Goal: Task Accomplishment & Management: Manage account settings

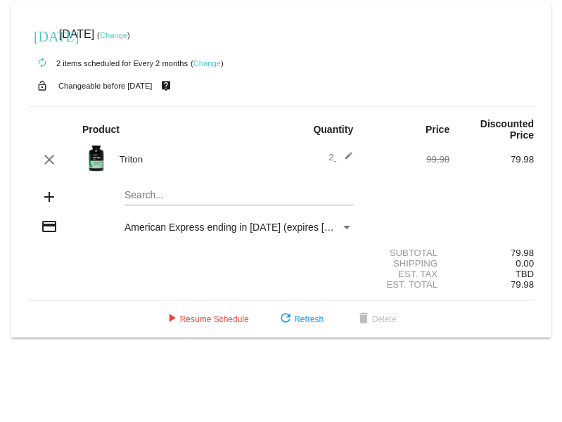
click at [145, 196] on mat-card "today Jul 18 2025 ( Change ) autorenew 2 items scheduled for Every 2 months ( C…" at bounding box center [281, 171] width 540 height 334
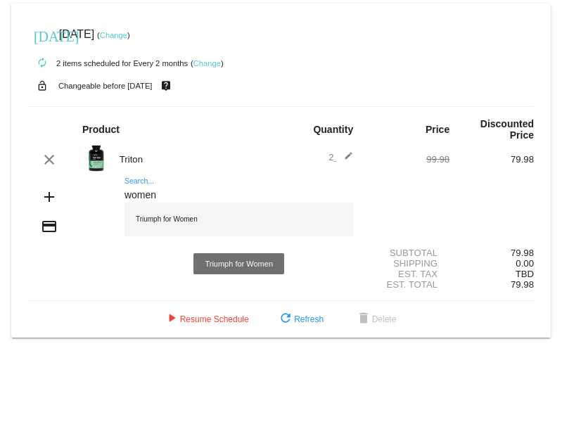
type input "women"
click at [155, 215] on div "Triumph for Women" at bounding box center [239, 220] width 229 height 34
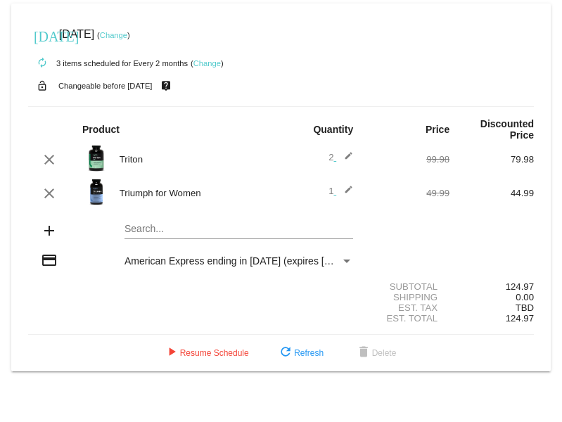
click at [349, 192] on mat-icon "edit" at bounding box center [344, 193] width 17 height 17
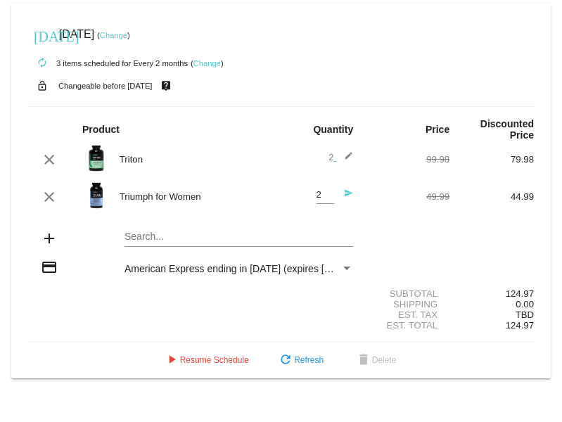
type input "2"
click at [329, 190] on input "2" at bounding box center [326, 195] width 18 height 11
click at [345, 195] on mat-icon "send" at bounding box center [344, 197] width 17 height 17
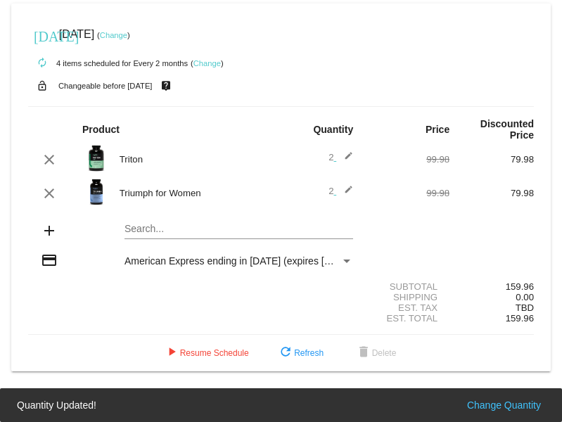
click at [346, 160] on mat-icon "edit" at bounding box center [344, 159] width 17 height 17
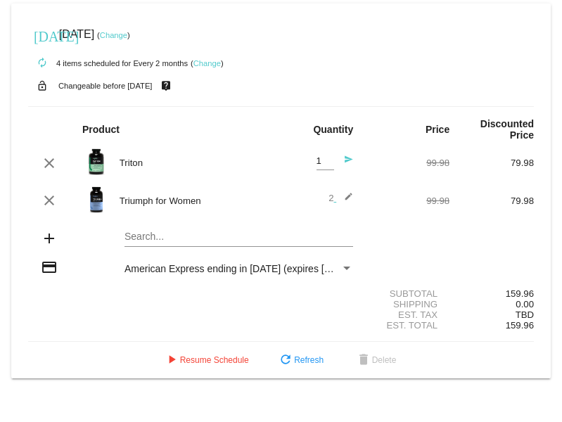
type input "1"
click at [325, 164] on input "1" at bounding box center [326, 161] width 18 height 11
click at [348, 159] on mat-icon "send" at bounding box center [344, 163] width 17 height 17
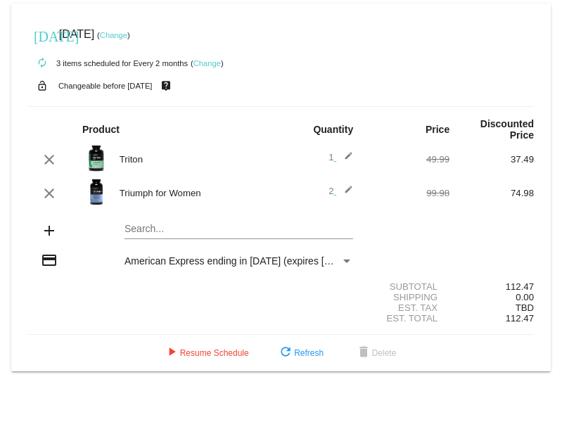
click at [145, 226] on mat-card "today Jul 18 2025 ( Change ) autorenew 3 items scheduled for Every 2 months ( C…" at bounding box center [281, 188] width 540 height 368
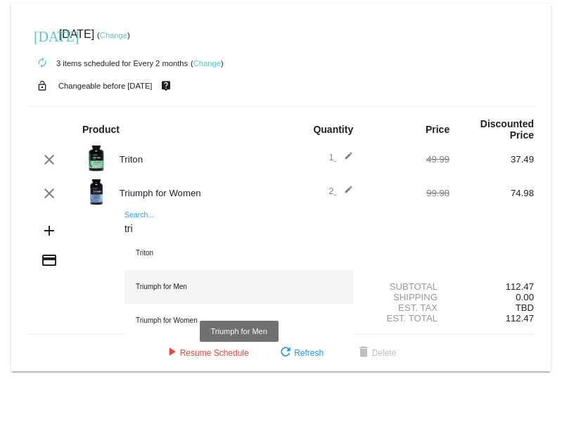
type input "tri"
click at [151, 281] on div "Triumph for Men" at bounding box center [239, 287] width 229 height 34
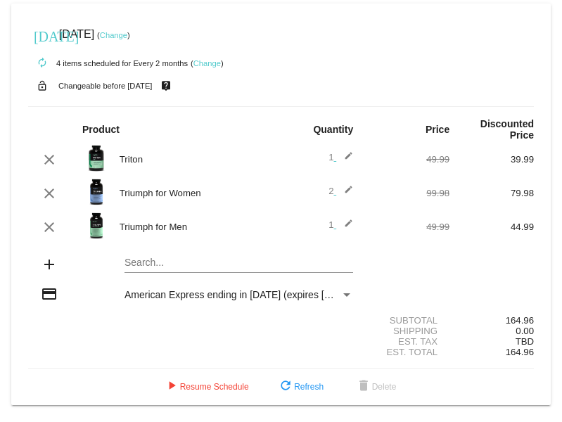
click at [342, 193] on mat-icon "edit" at bounding box center [344, 193] width 17 height 17
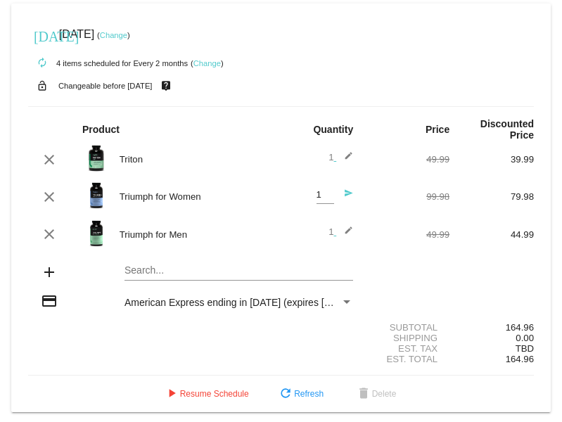
type input "1"
click at [320, 199] on input "1" at bounding box center [326, 195] width 18 height 11
click at [387, 233] on div "49.99" at bounding box center [407, 234] width 84 height 11
click at [338, 194] on mat-icon "send" at bounding box center [344, 197] width 17 height 17
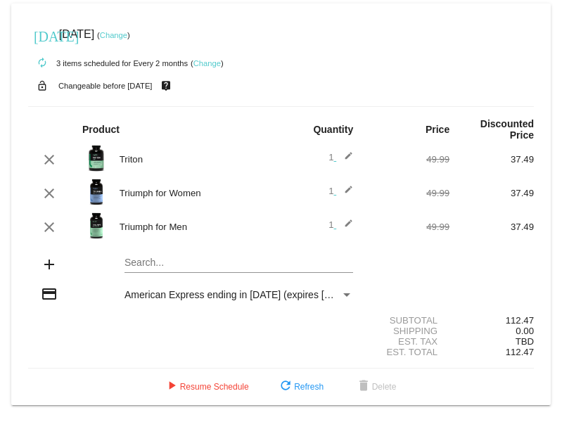
click at [208, 65] on link "Change" at bounding box center [207, 63] width 27 height 8
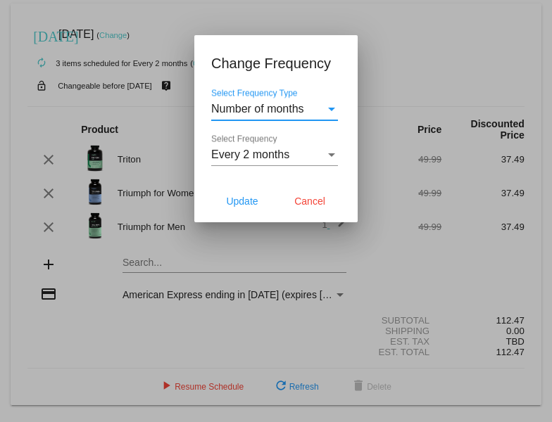
click at [332, 110] on div "Select Frequency Type" at bounding box center [331, 109] width 13 height 13
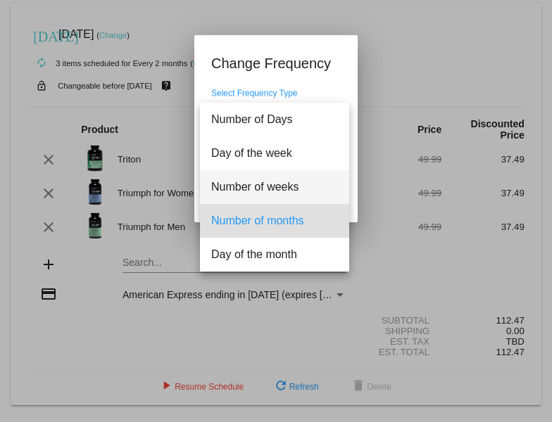
click at [267, 189] on span "Number of weeks" at bounding box center [274, 187] width 127 height 34
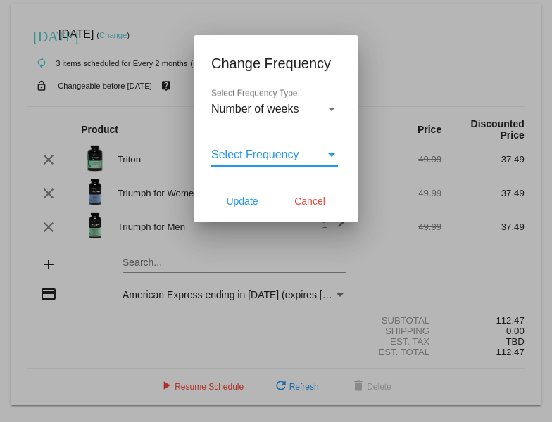
click at [305, 158] on div "Select Frequency" at bounding box center [268, 154] width 114 height 13
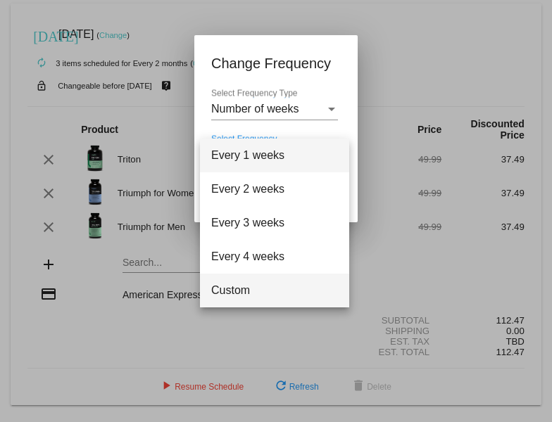
click at [257, 294] on span "Custom" at bounding box center [274, 291] width 127 height 34
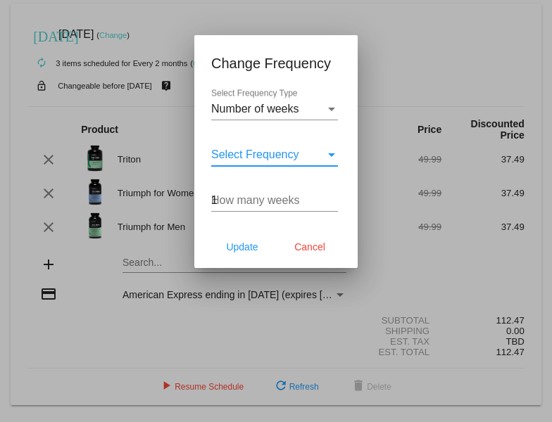
click at [332, 197] on input "1" at bounding box center [274, 200] width 127 height 13
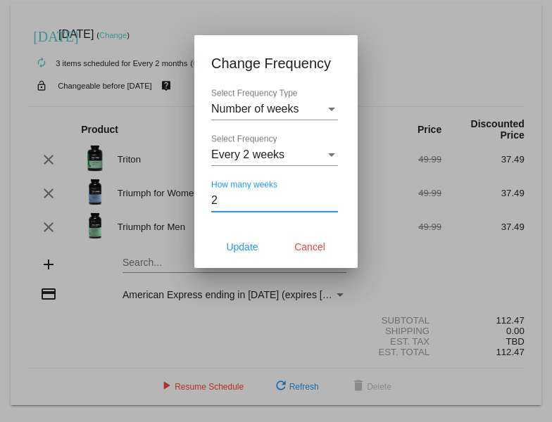
click at [332, 197] on input "2" at bounding box center [274, 200] width 127 height 13
click at [332, 197] on input "3" at bounding box center [274, 200] width 127 height 13
click at [332, 197] on input "4" at bounding box center [274, 200] width 127 height 13
type input "5"
click at [332, 197] on input "5" at bounding box center [274, 200] width 127 height 13
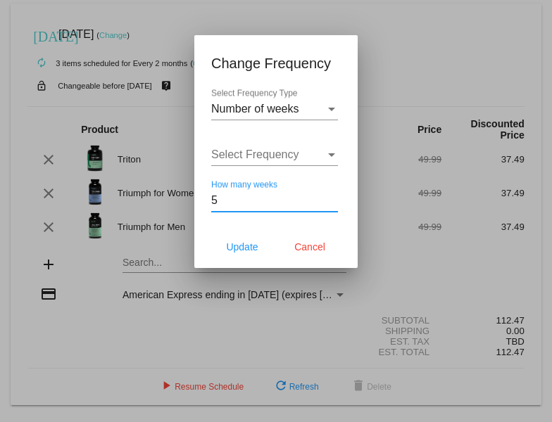
click at [331, 153] on div "Select Frequency" at bounding box center [331, 154] width 13 height 13
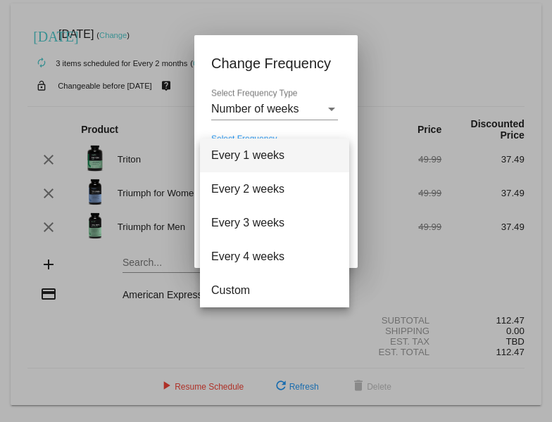
click at [355, 155] on div at bounding box center [276, 211] width 552 height 422
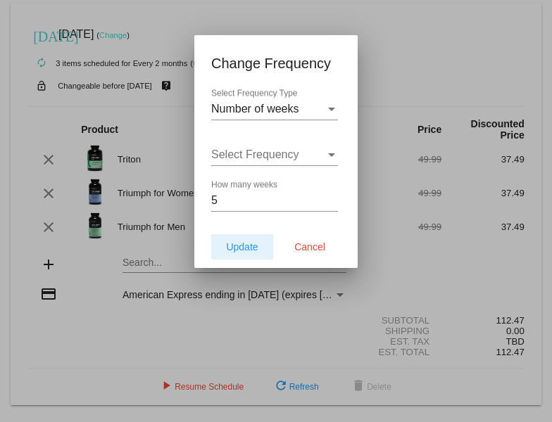
click at [241, 253] on button "Update" at bounding box center [242, 246] width 62 height 25
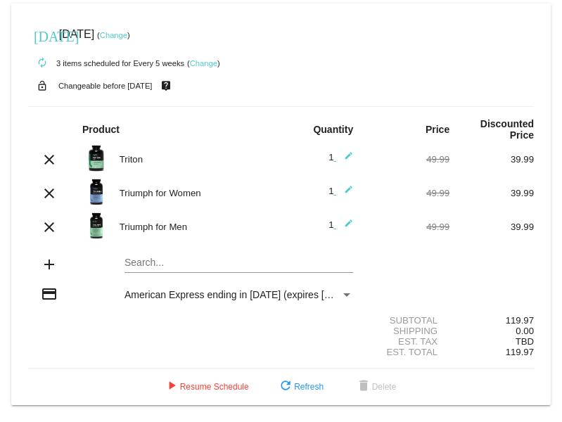
scroll to position [1, 0]
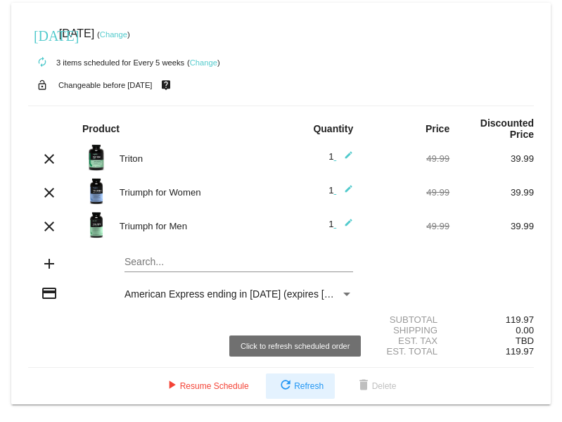
click at [286, 383] on mat-icon "refresh" at bounding box center [285, 386] width 17 height 17
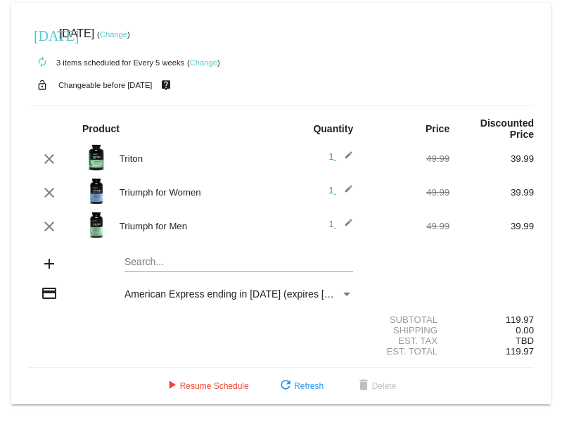
click at [343, 295] on div "Payment Method" at bounding box center [346, 295] width 7 height 4
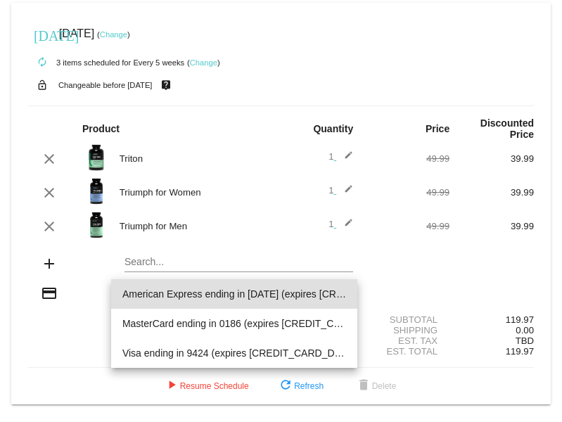
click at [394, 271] on div at bounding box center [281, 211] width 562 height 422
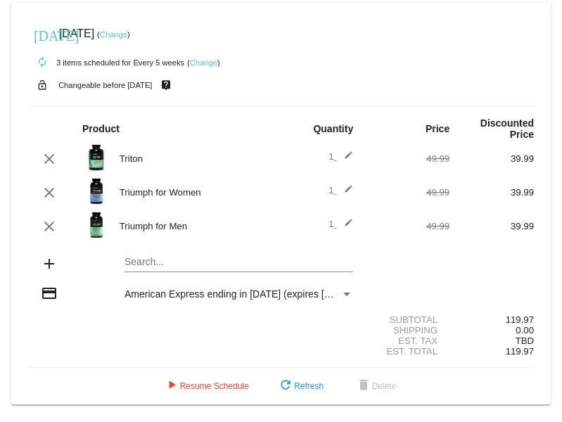
click at [49, 293] on mat-icon "credit_card" at bounding box center [49, 293] width 17 height 17
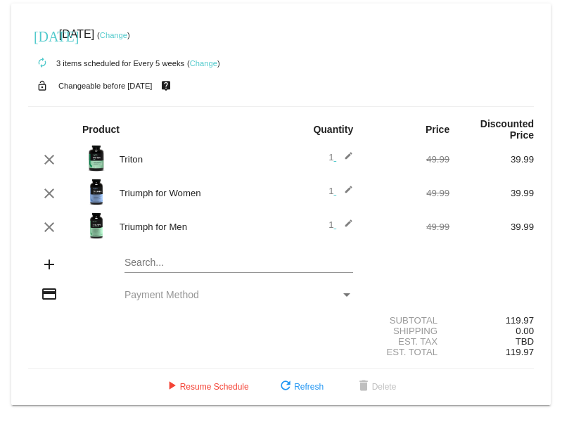
click at [127, 39] on link "Change" at bounding box center [113, 35] width 27 height 8
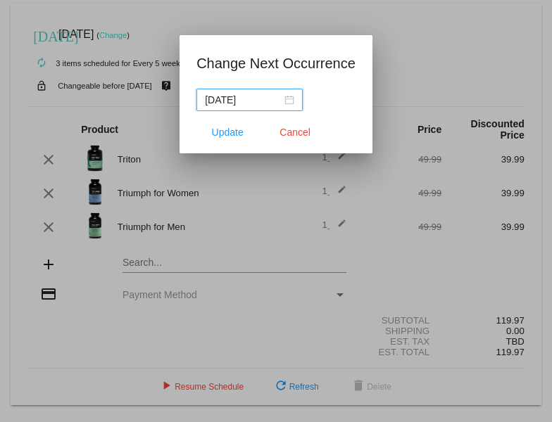
click at [288, 102] on div "[DATE]" at bounding box center [249, 99] width 89 height 15
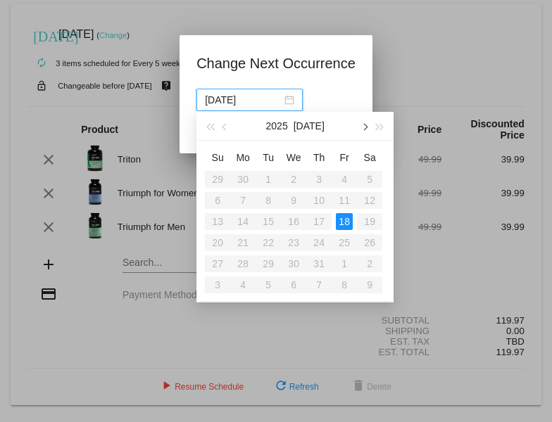
click at [364, 129] on span "button" at bounding box center [364, 127] width 7 height 7
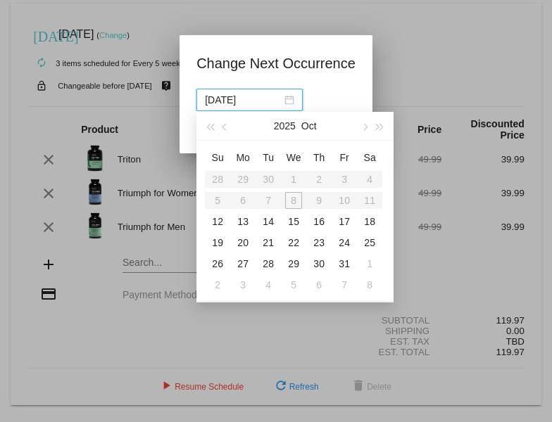
click at [221, 223] on div "12" at bounding box center [217, 221] width 17 height 17
type input "[DATE]"
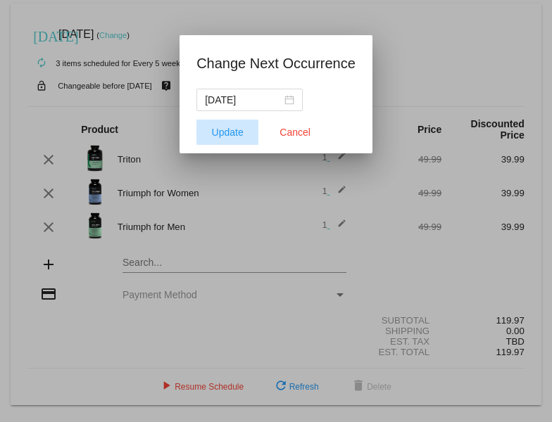
click at [217, 132] on span "Update" at bounding box center [228, 132] width 32 height 11
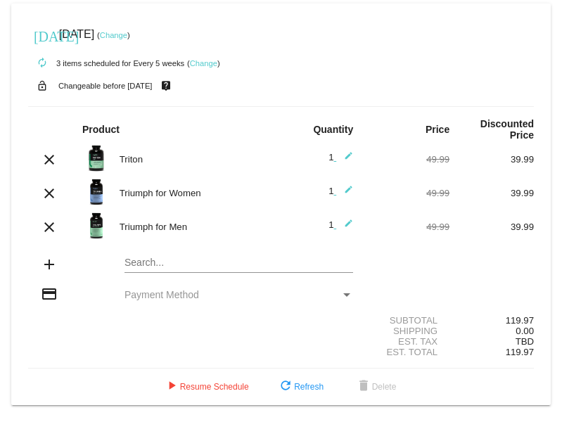
scroll to position [1, 0]
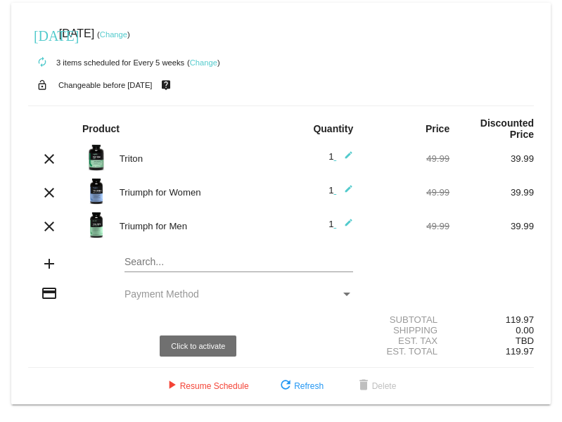
click at [189, 386] on span "play_arrow Resume Schedule" at bounding box center [206, 386] width 86 height 10
